Goal: Information Seeking & Learning: Learn about a topic

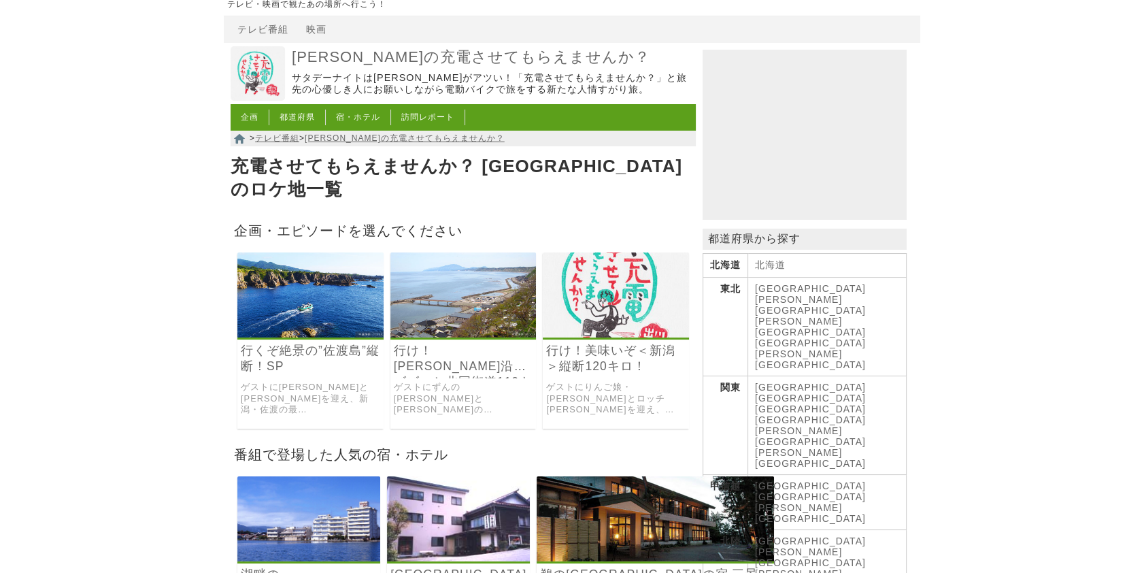
scroll to position [61, 0]
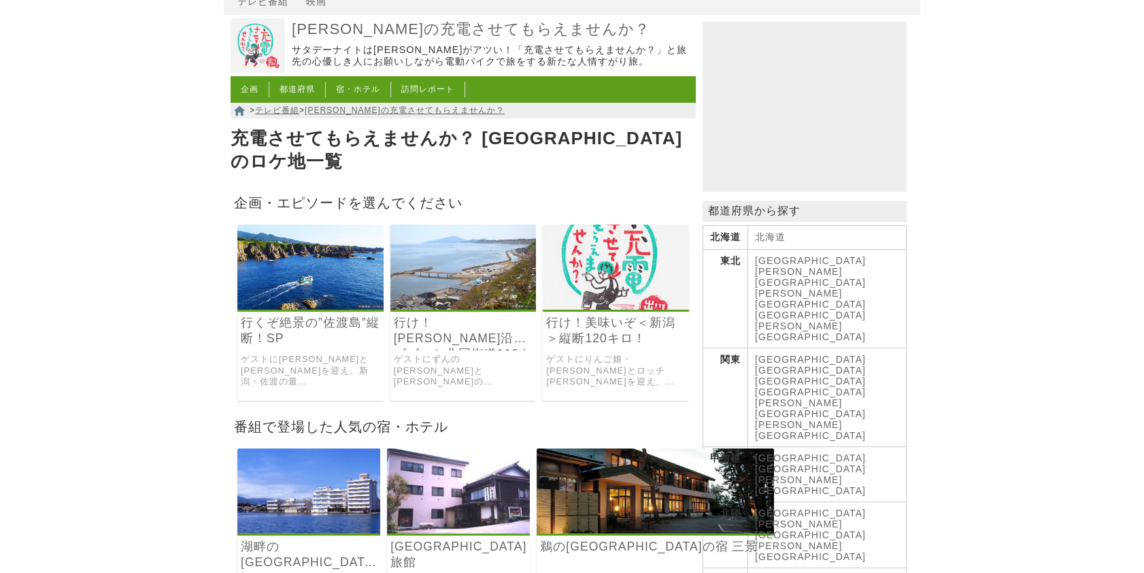
click at [287, 315] on link "行くぞ絶景の”佐渡島”縦断！SP" at bounding box center [310, 330] width 139 height 31
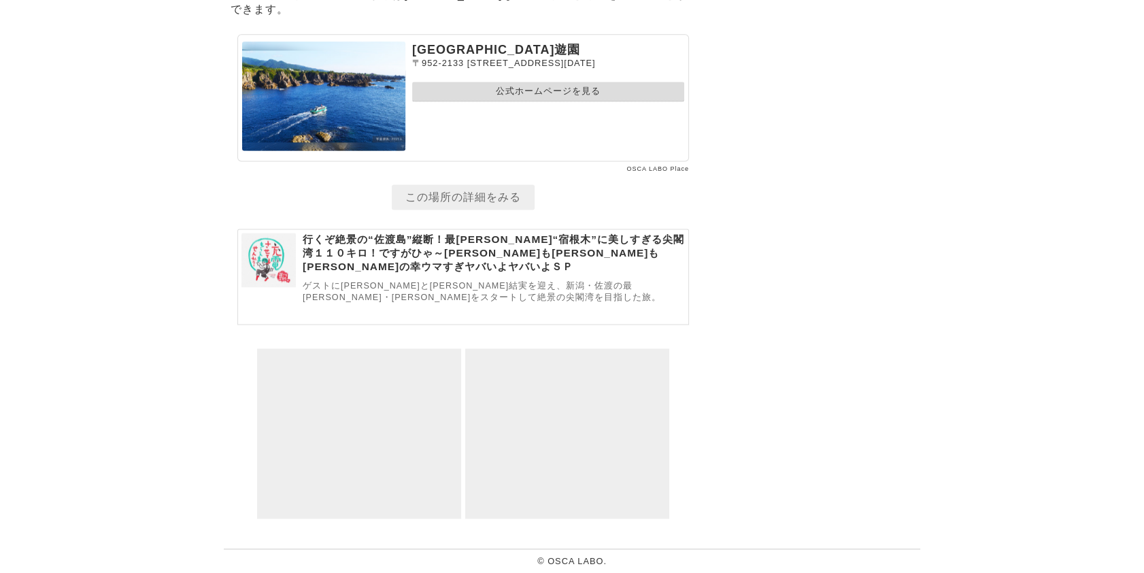
scroll to position [8622, 0]
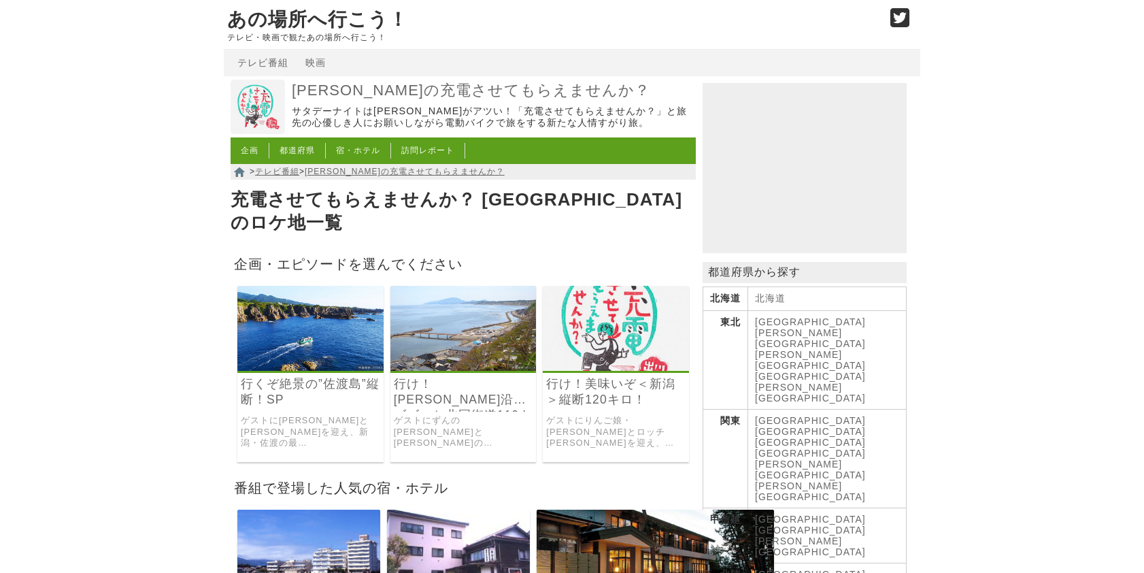
scroll to position [61, 0]
